Goal: Information Seeking & Learning: Learn about a topic

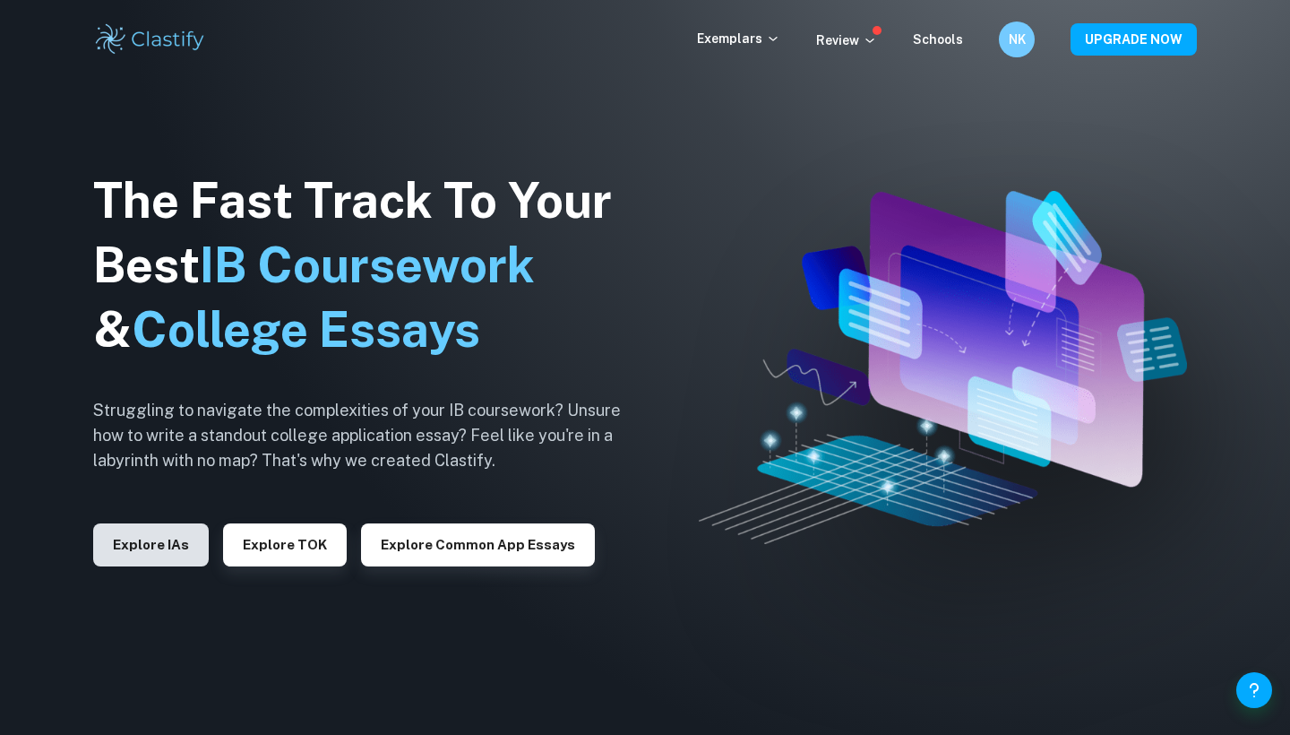
click at [191, 546] on button "Explore IAs" at bounding box center [151, 544] width 116 height 43
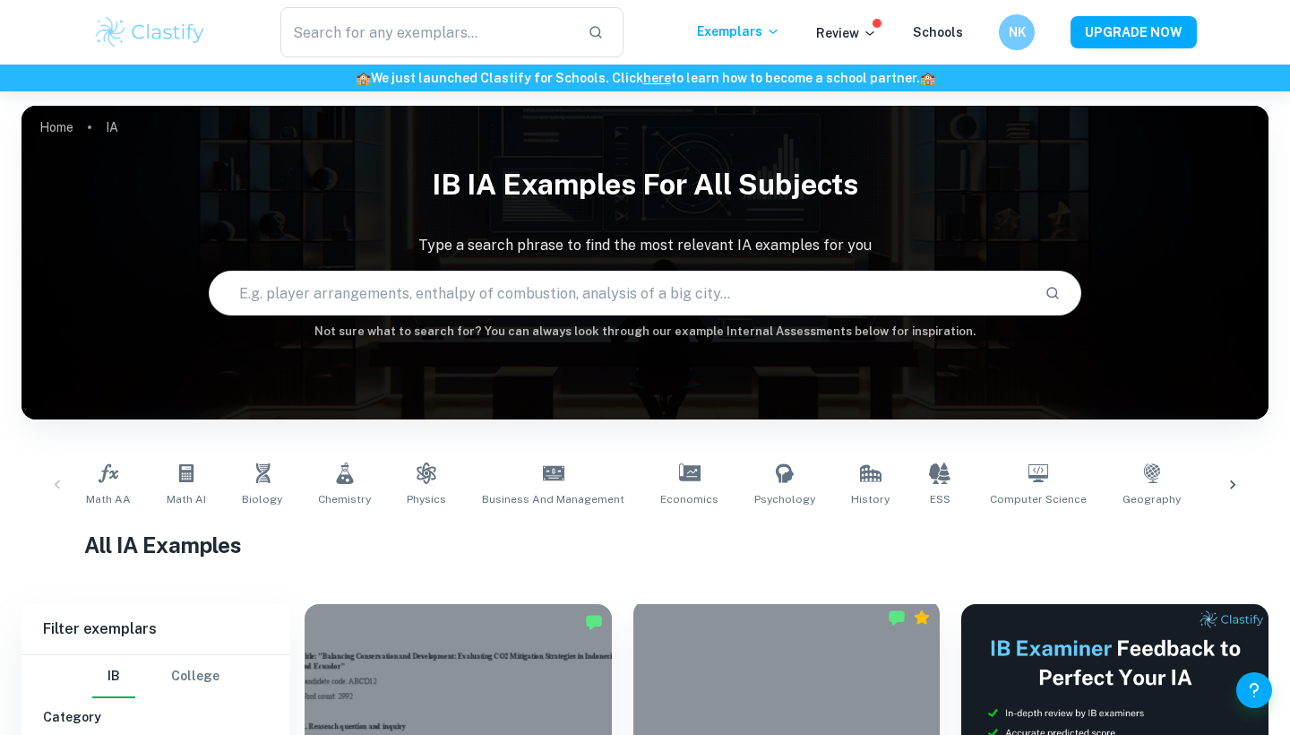
scroll to position [434, 0]
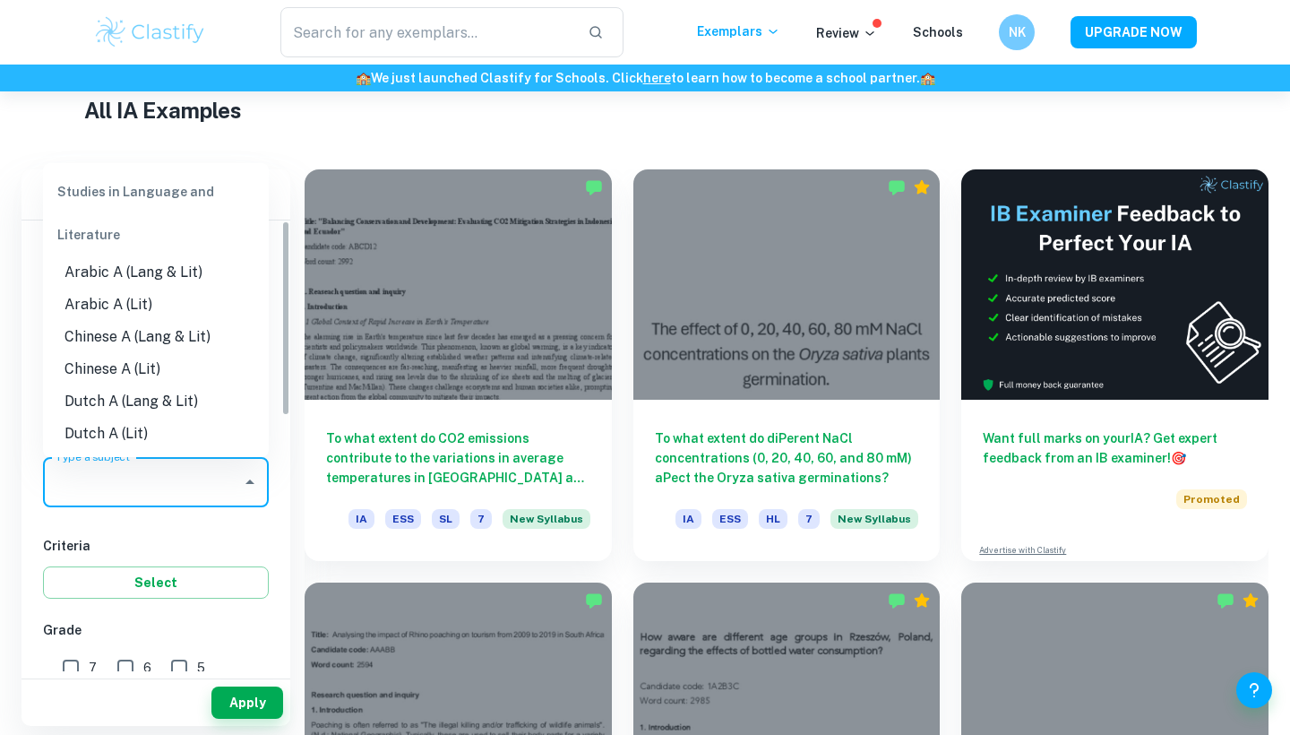
click at [214, 472] on input "Type a subject" at bounding box center [142, 482] width 183 height 34
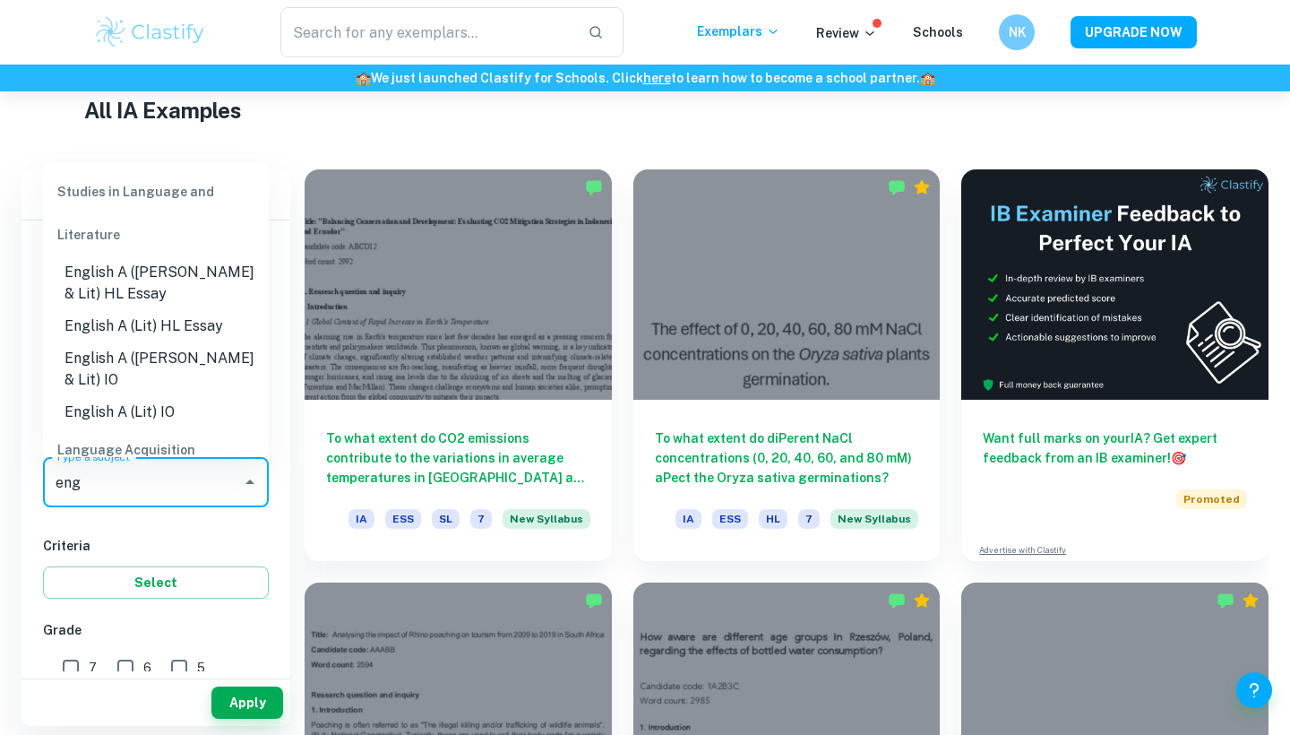
click at [133, 320] on li "English A (Lit) HL Essay" at bounding box center [156, 326] width 226 height 32
type input "English A (Lit) HL Essay"
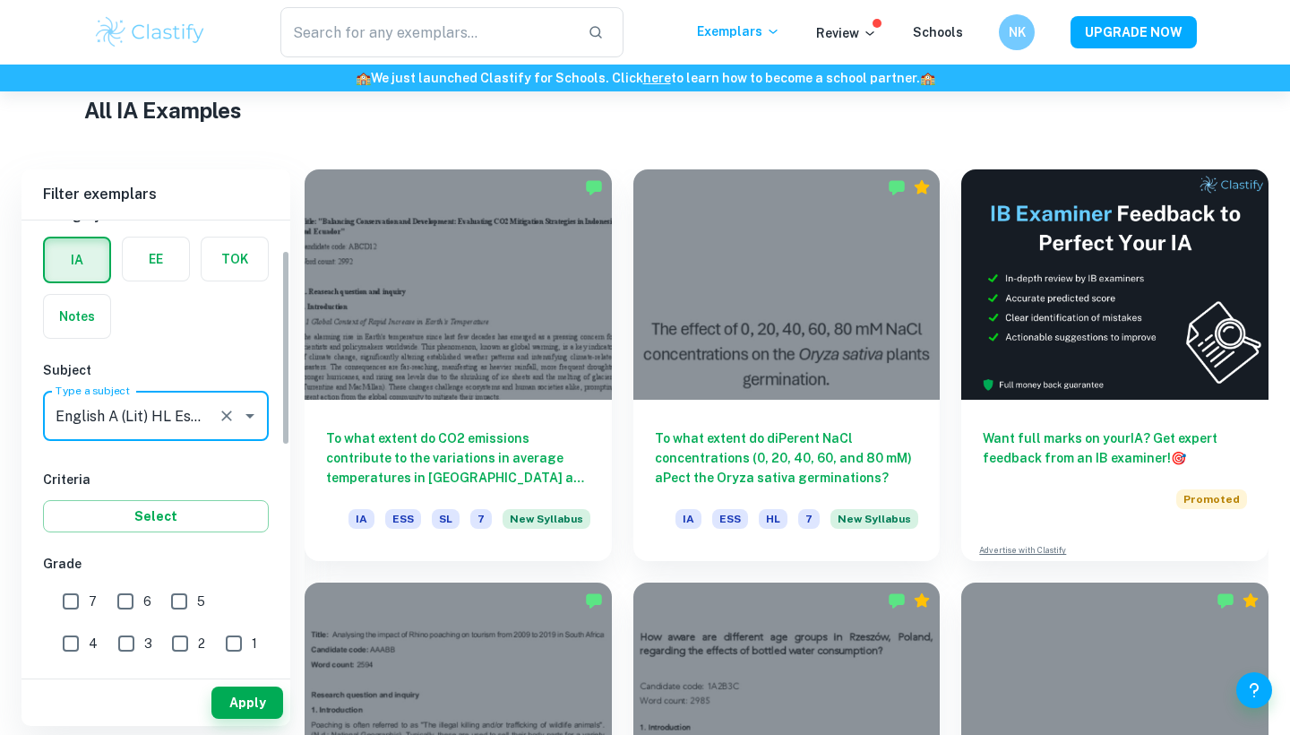
scroll to position [68, 0]
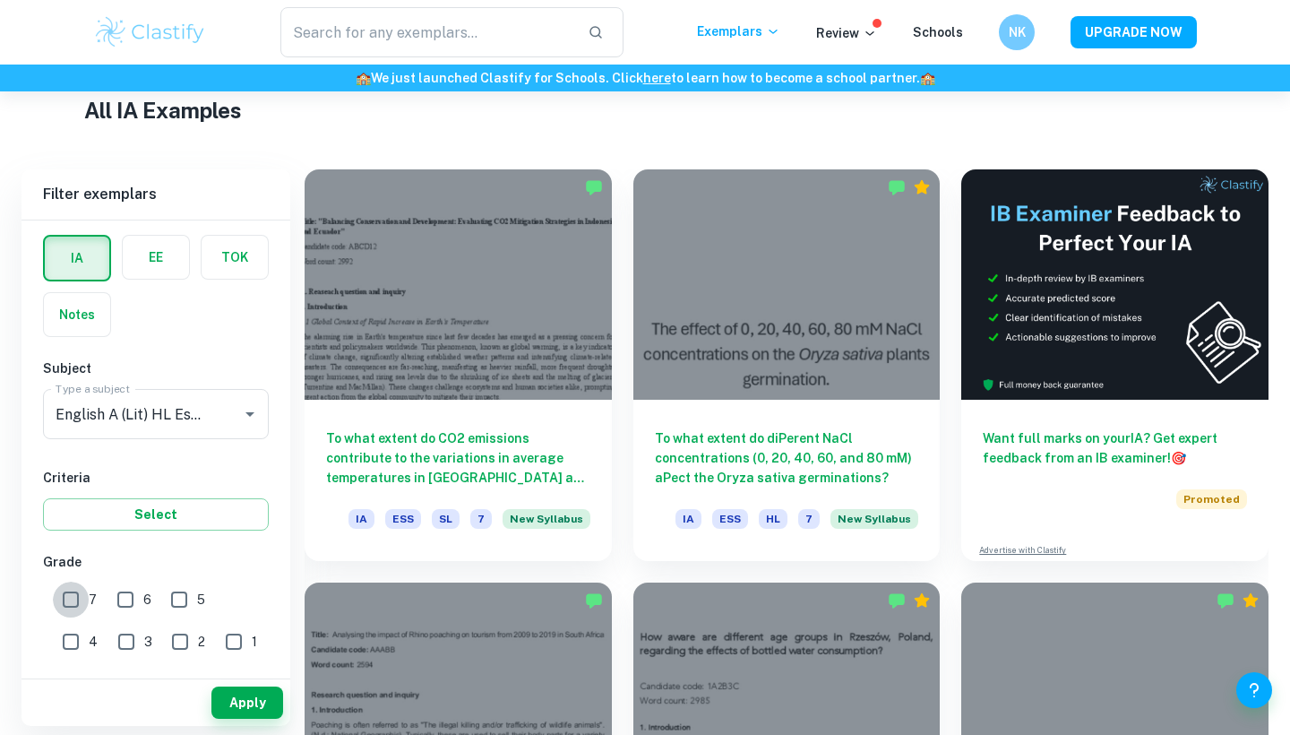
click at [74, 599] on input "7" at bounding box center [71, 599] width 36 height 36
checkbox input "true"
click at [233, 413] on icon "Clear" at bounding box center [227, 414] width 18 height 18
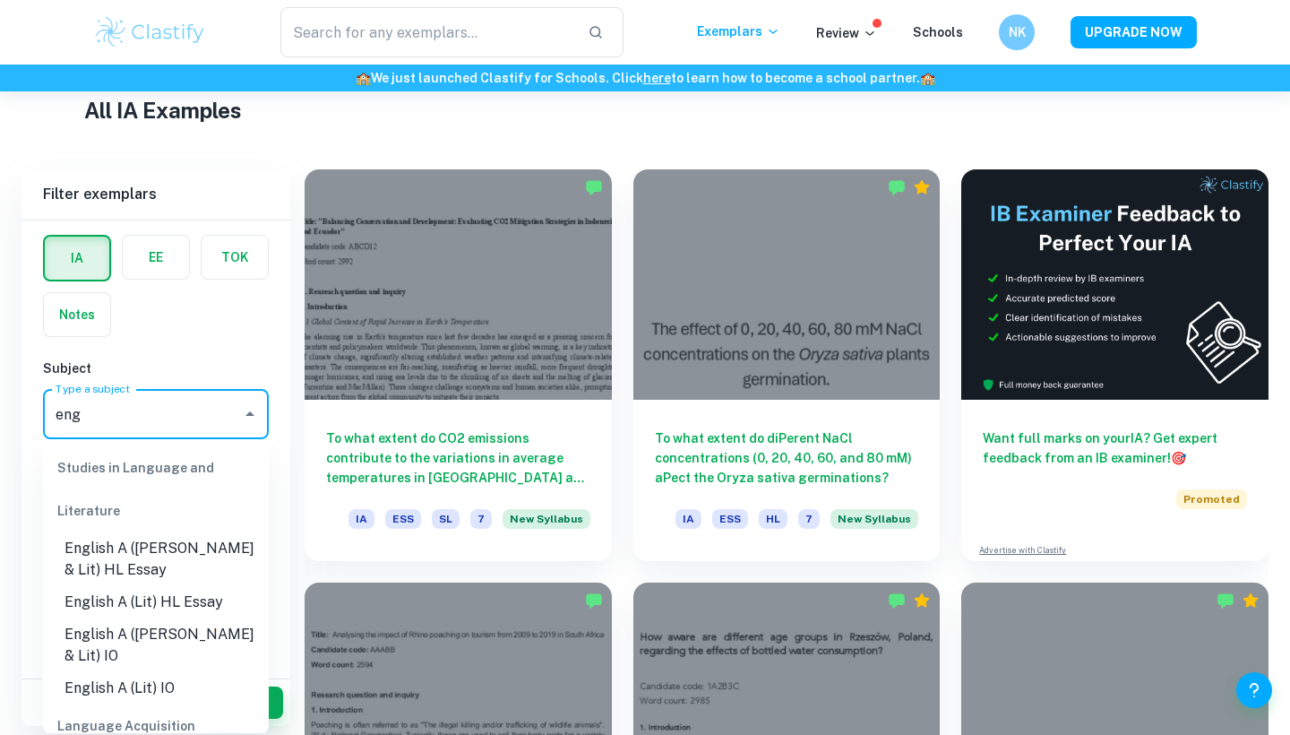
scroll to position [10, 0]
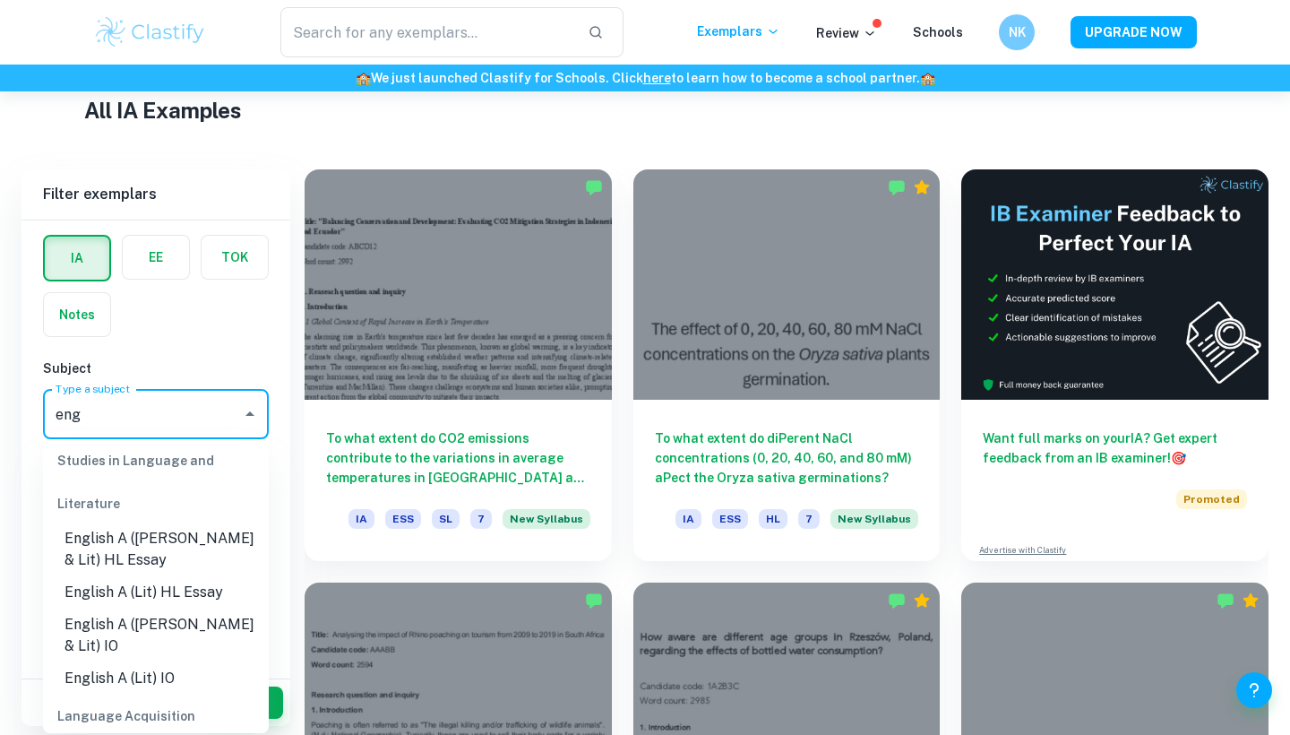
click at [219, 550] on li "English A ([PERSON_NAME] & Lit) HL Essay" at bounding box center [156, 549] width 226 height 54
type input "English A ([PERSON_NAME] & Lit) HL Essay"
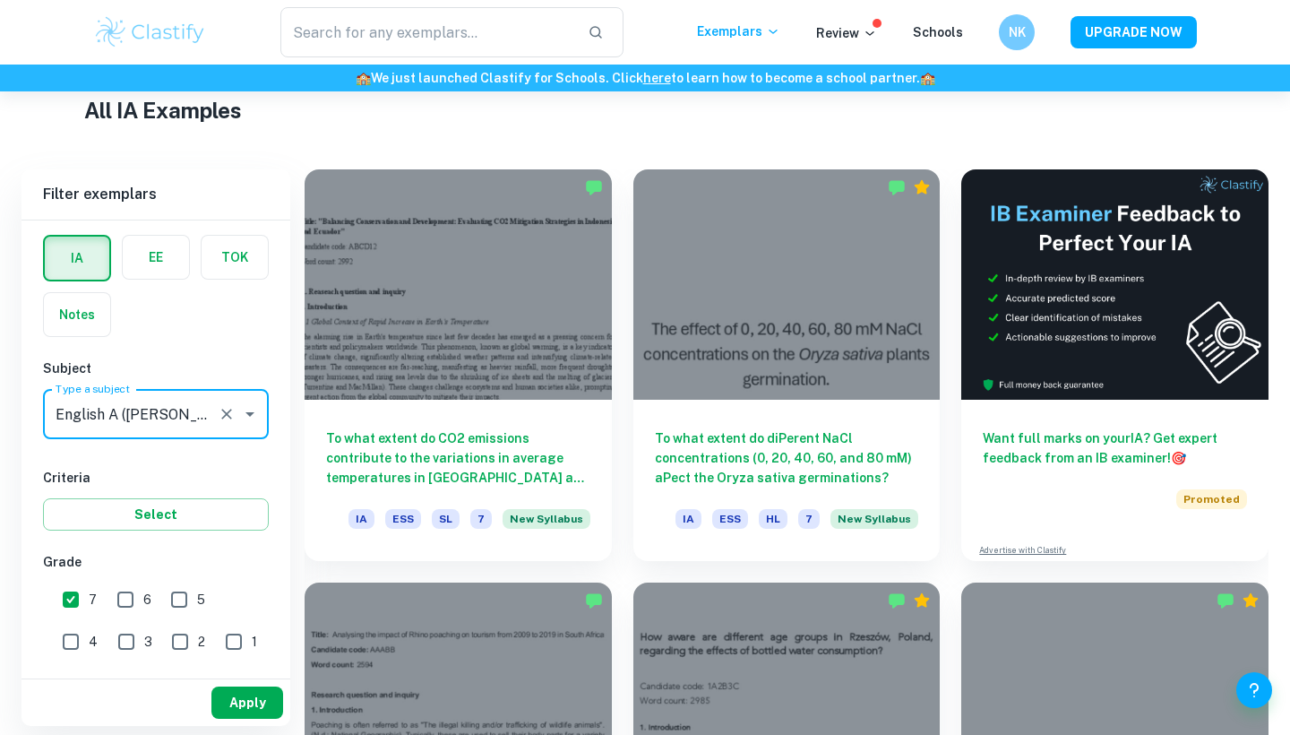
click at [254, 702] on button "Apply" at bounding box center [247, 702] width 72 height 32
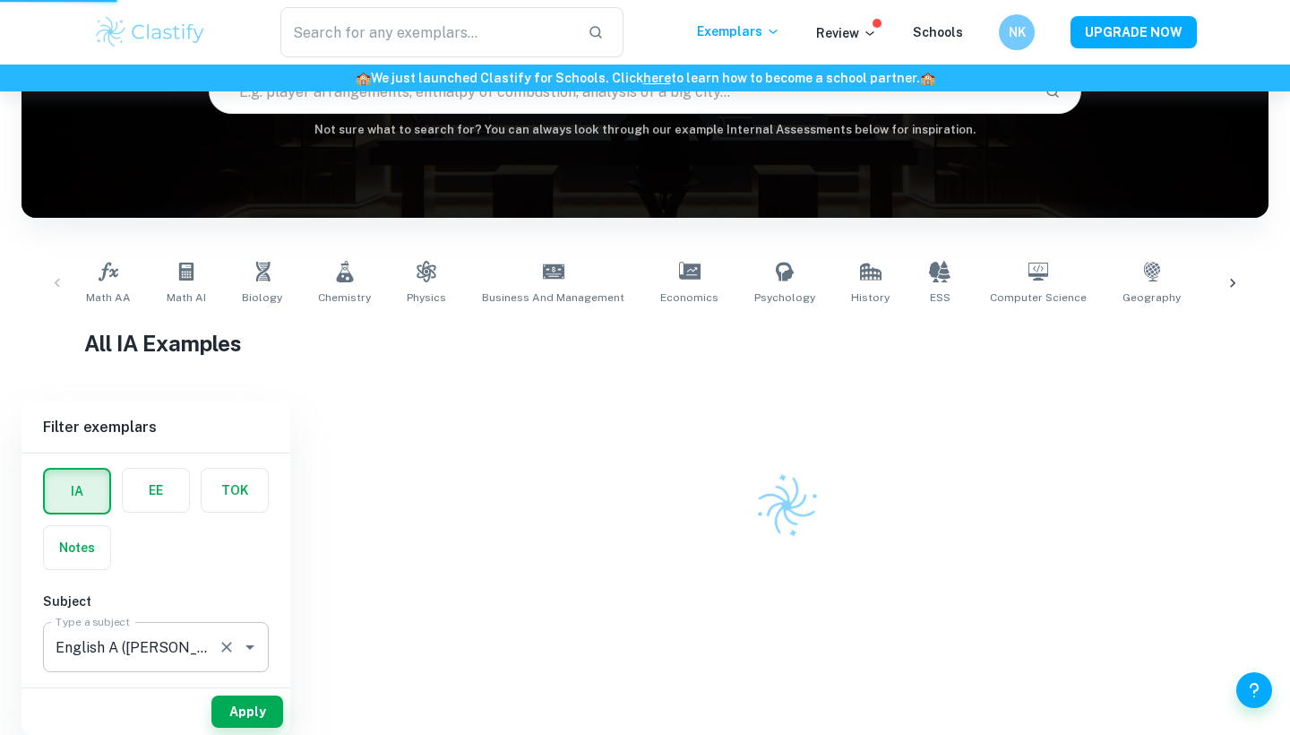
scroll to position [184, 0]
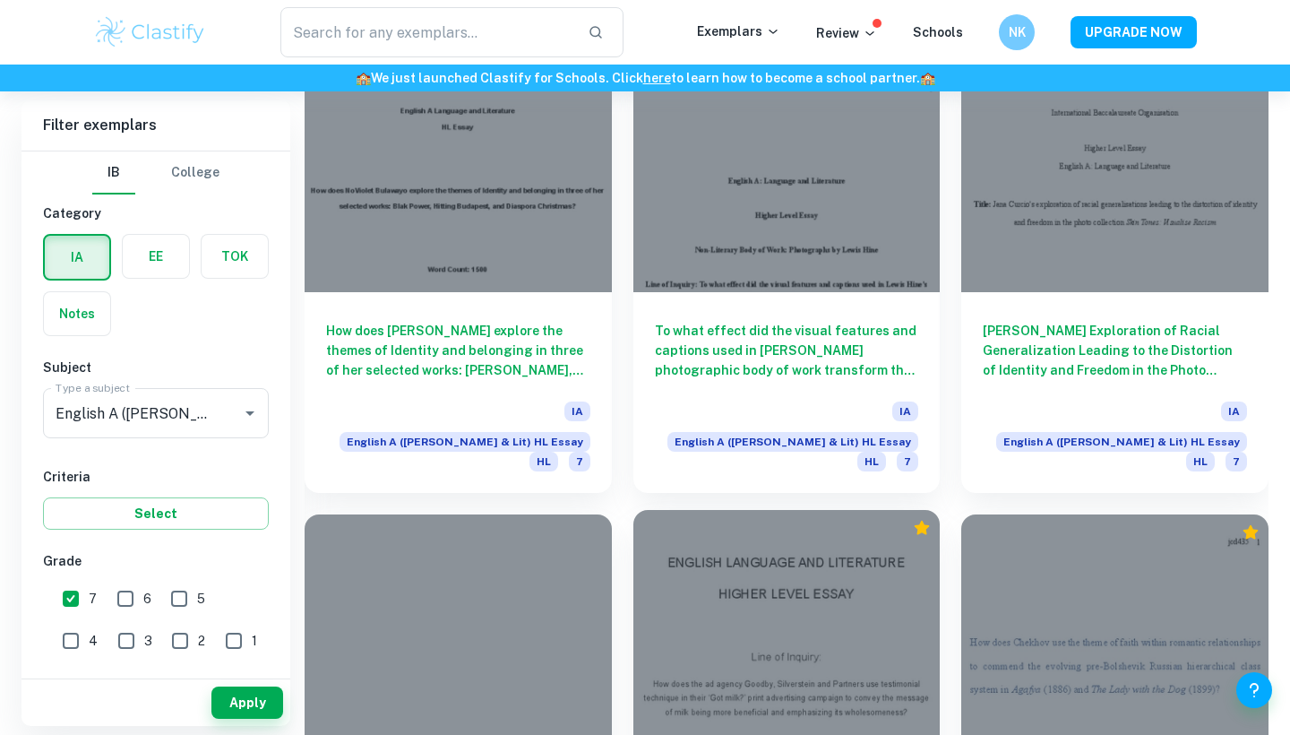
scroll to position [4676, 0]
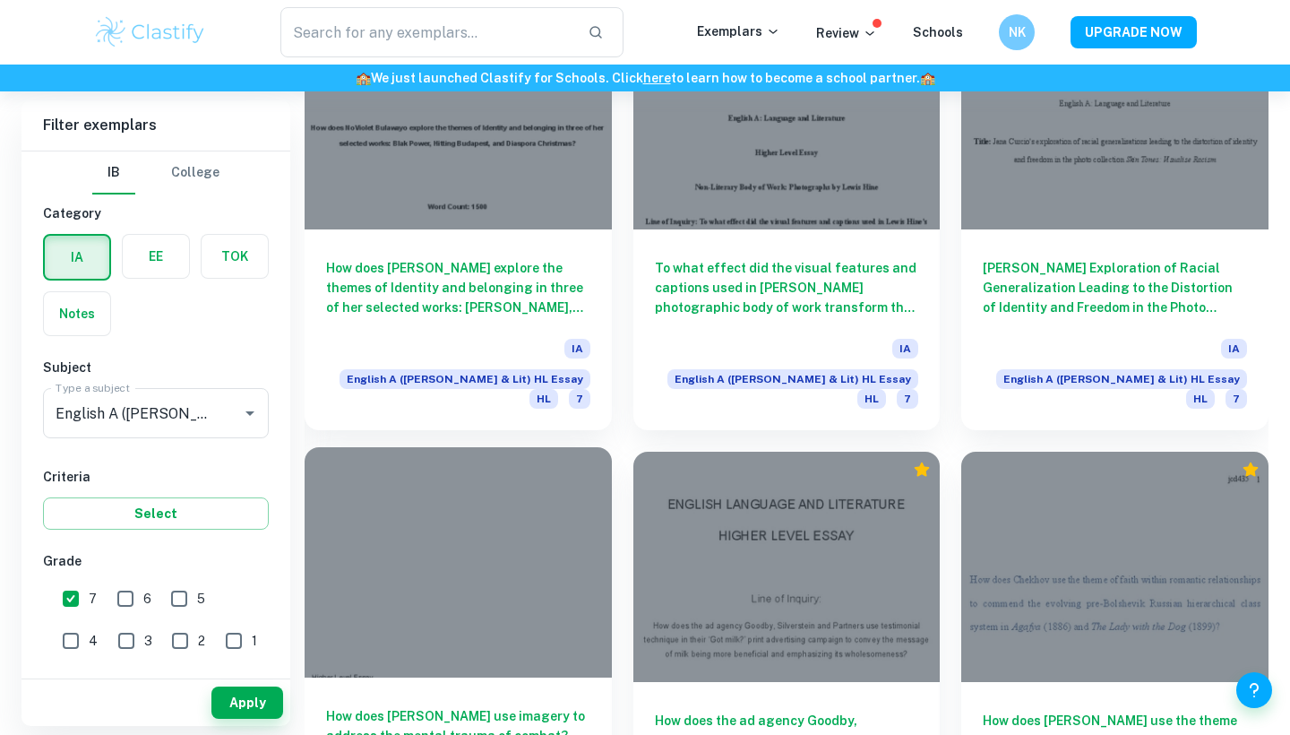
click at [489, 447] on div at bounding box center [458, 562] width 307 height 230
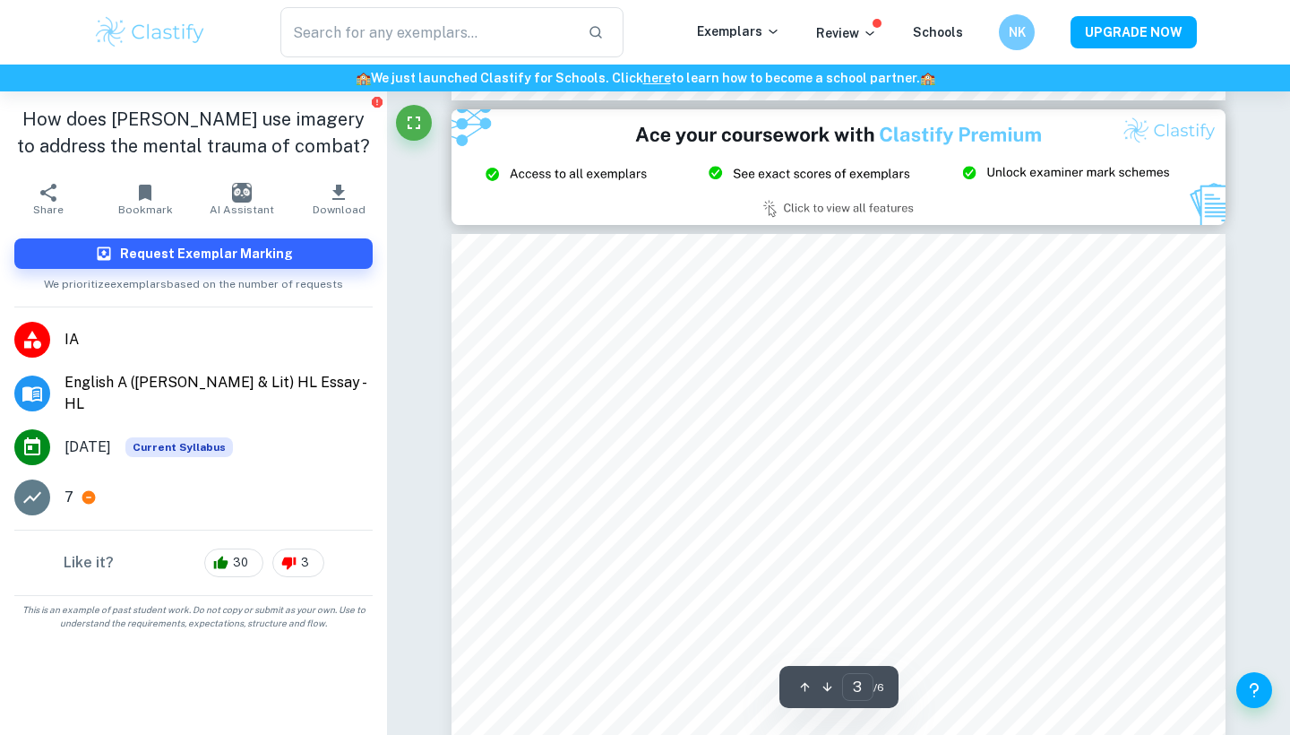
scroll to position [2581, 0]
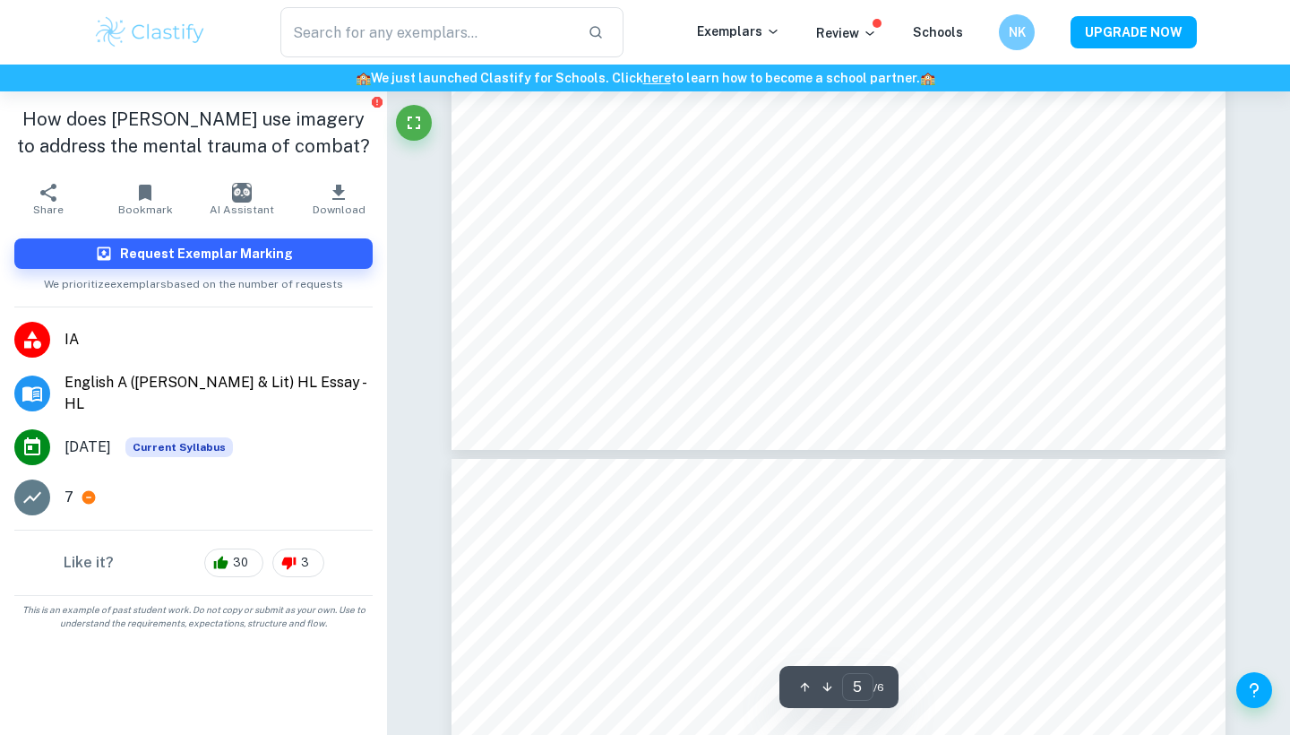
type input "6"
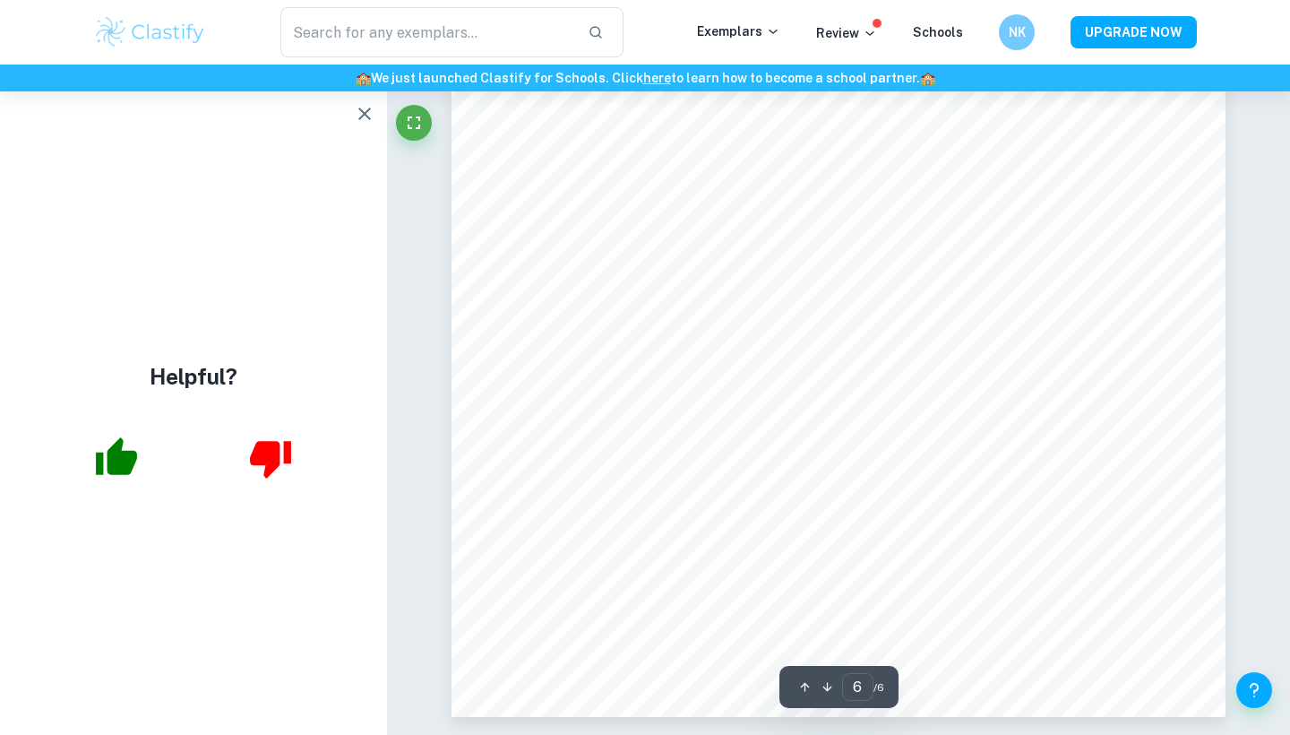
scroll to position [6245, 0]
